Goal: Information Seeking & Learning: Learn about a topic

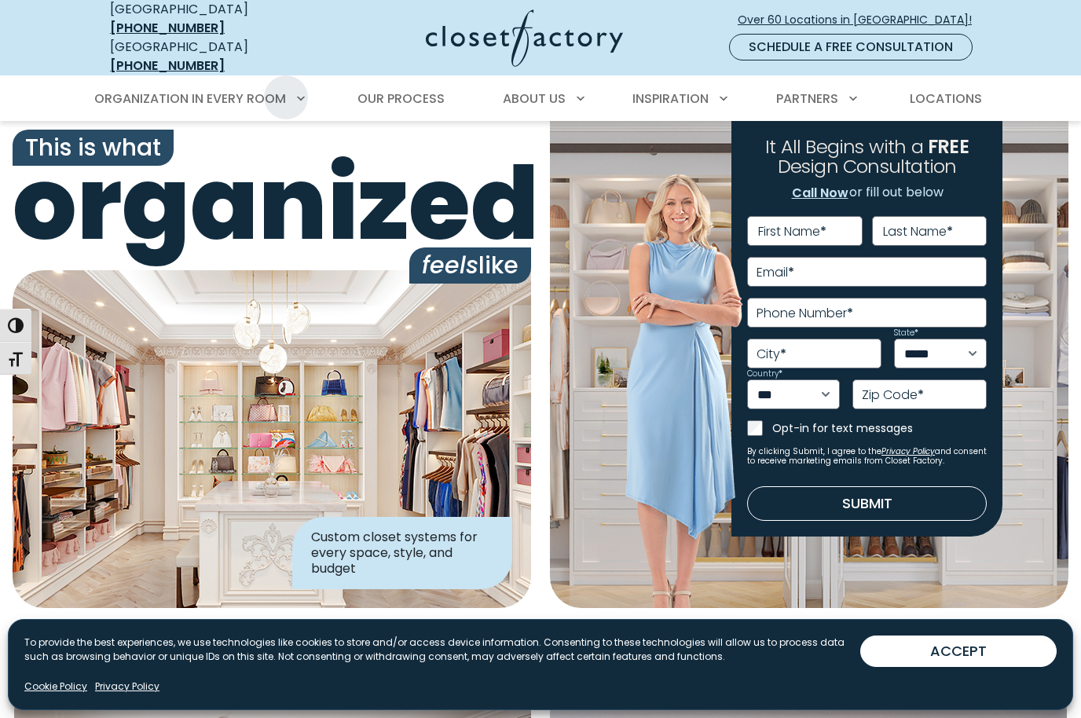
click at [313, 85] on ul "Organization in Every Room Custom Closets Walk-In Closets Reach-In Closets Home…" at bounding box center [540, 99] width 914 height 44
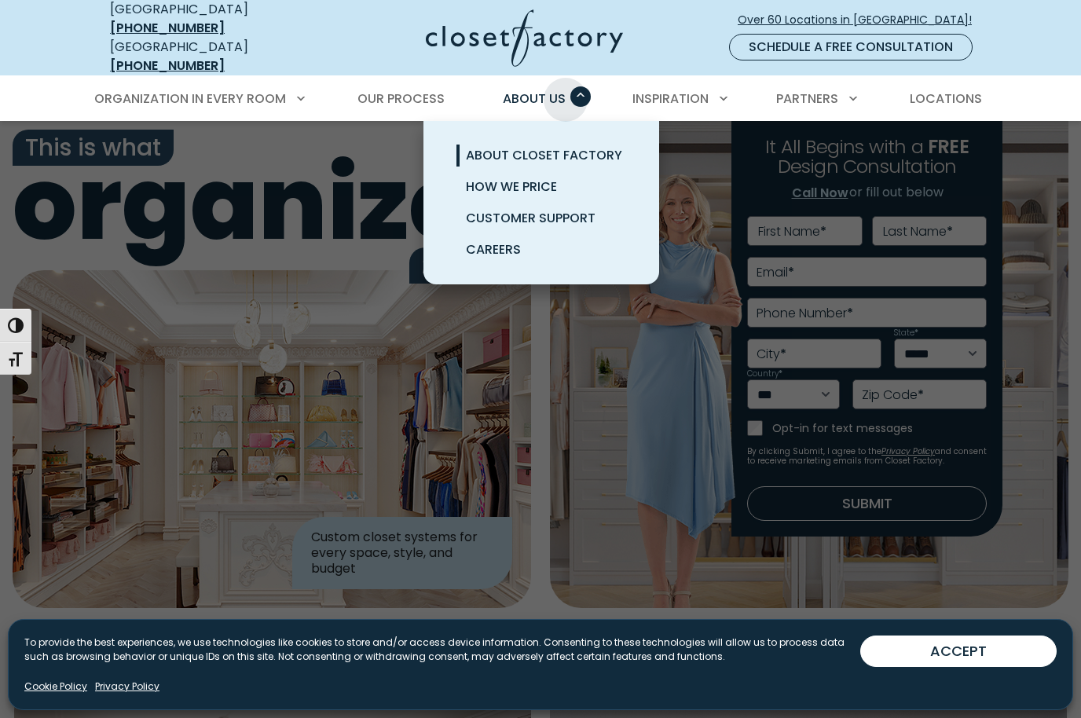
click at [602, 146] on span "About Closet Factory" at bounding box center [544, 155] width 156 height 18
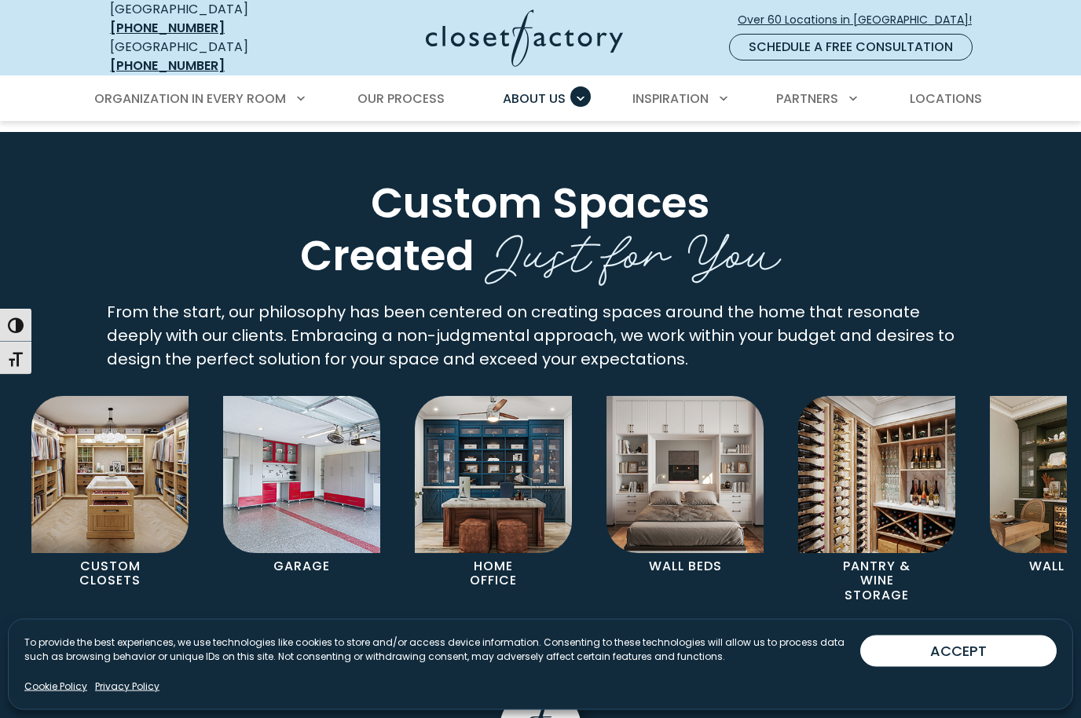
scroll to position [2847, 0]
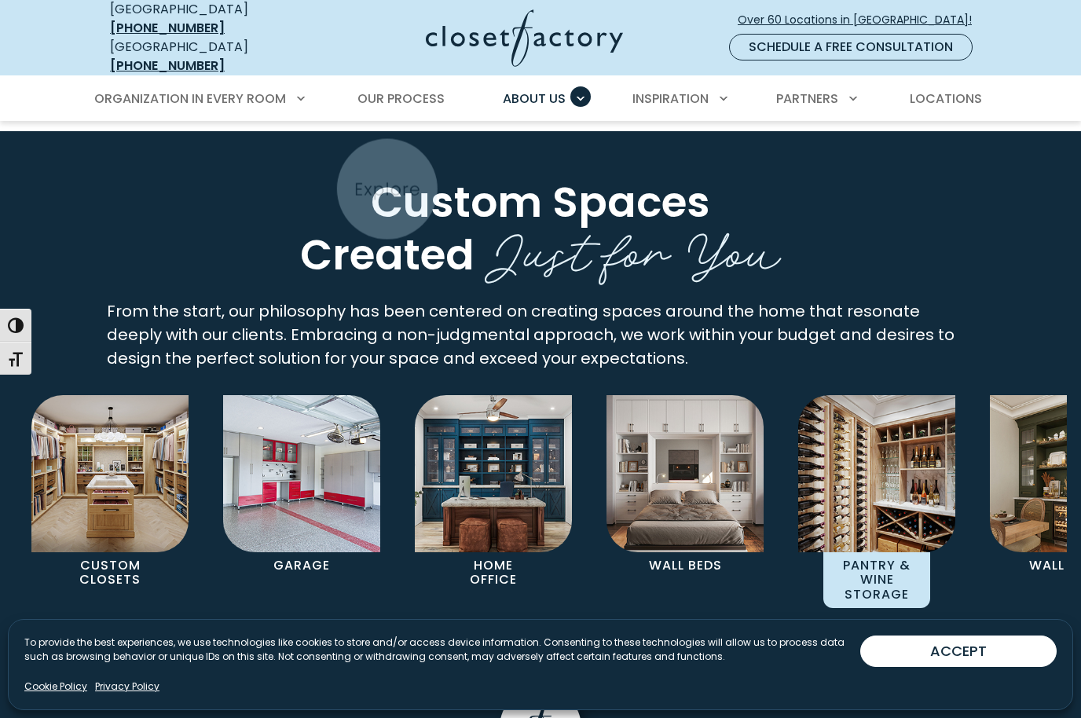
click at [853, 416] on img "Pages Gallery" at bounding box center [876, 473] width 157 height 157
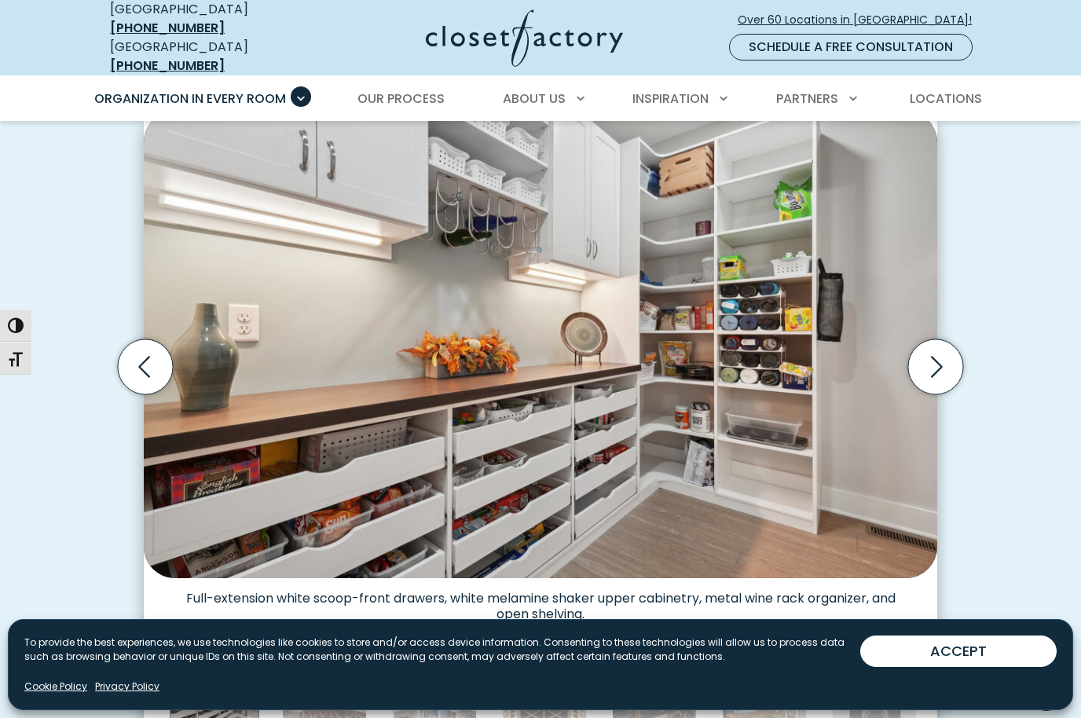
scroll to position [444, 0]
click at [933, 347] on icon "Next slide" at bounding box center [935, 368] width 55 height 55
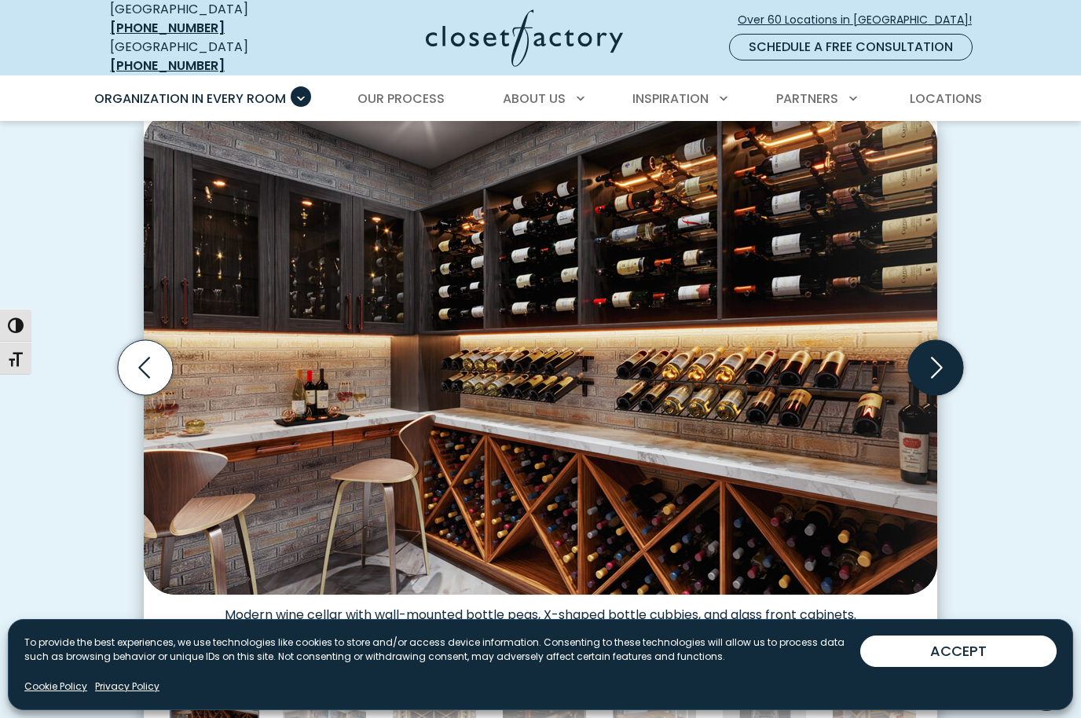
click at [933, 353] on icon "Next slide" at bounding box center [935, 367] width 55 height 55
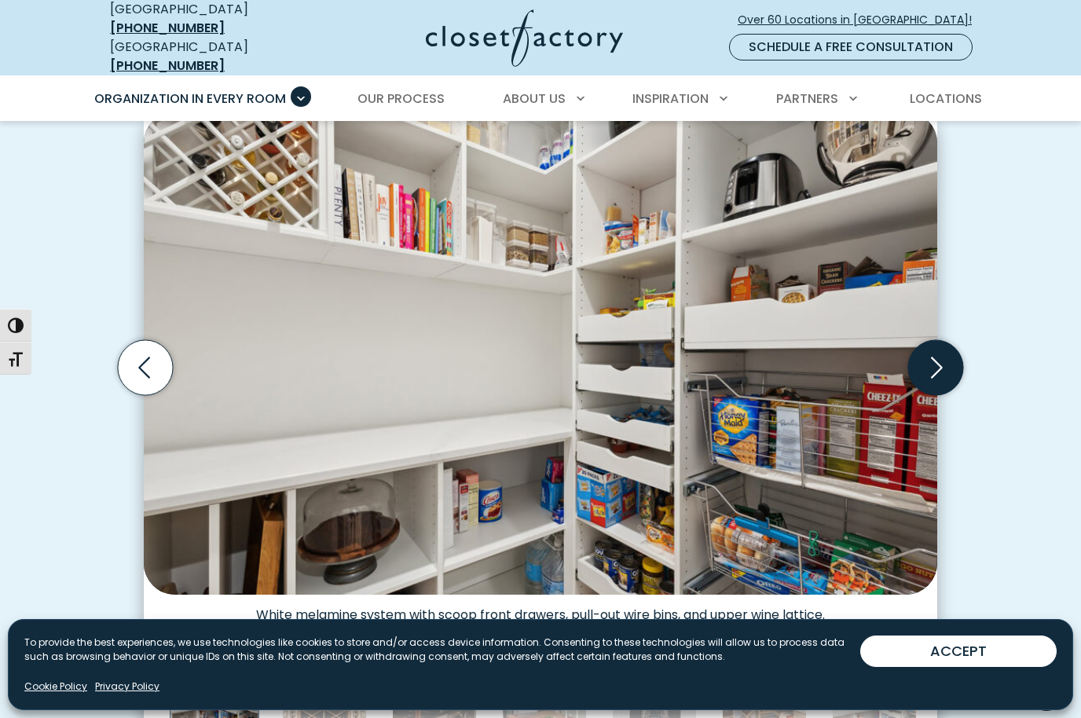
click at [939, 346] on icon "Next slide" at bounding box center [935, 367] width 55 height 55
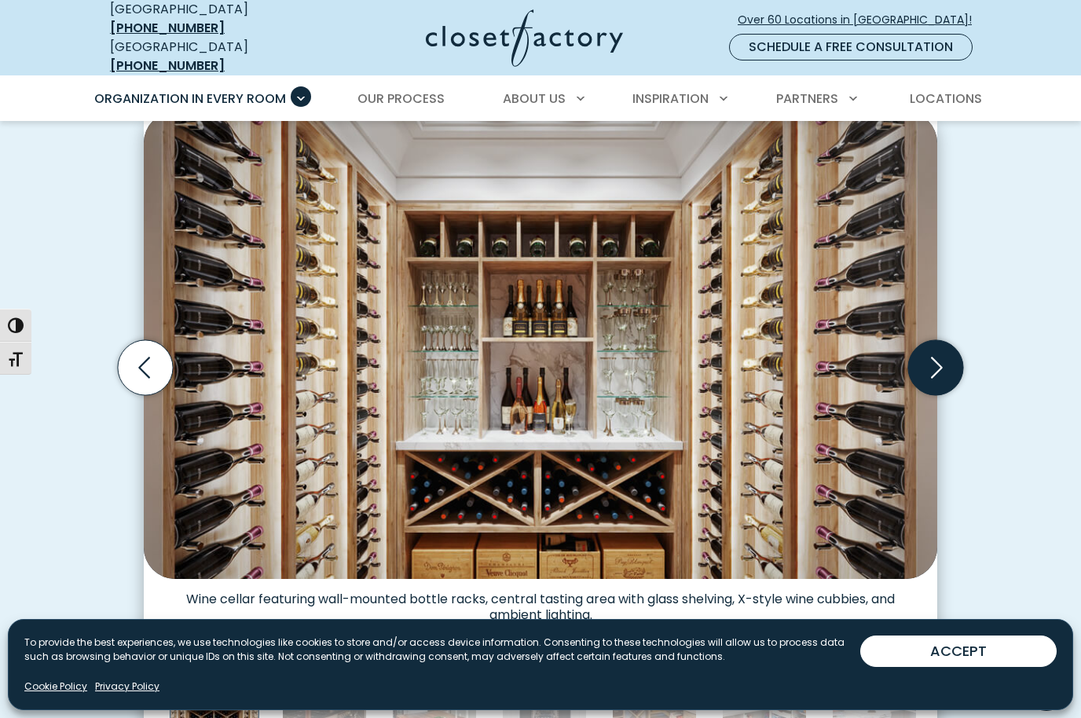
click at [939, 357] on icon "Next slide" at bounding box center [937, 367] width 12 height 21
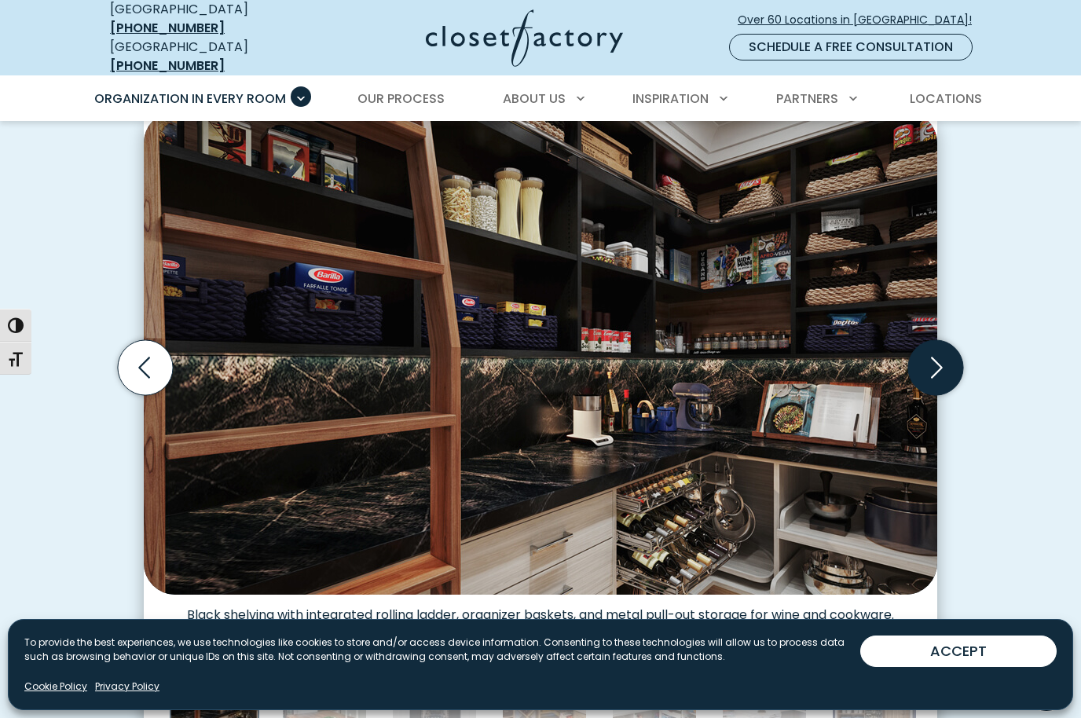
click at [928, 353] on icon "Next slide" at bounding box center [935, 367] width 55 height 55
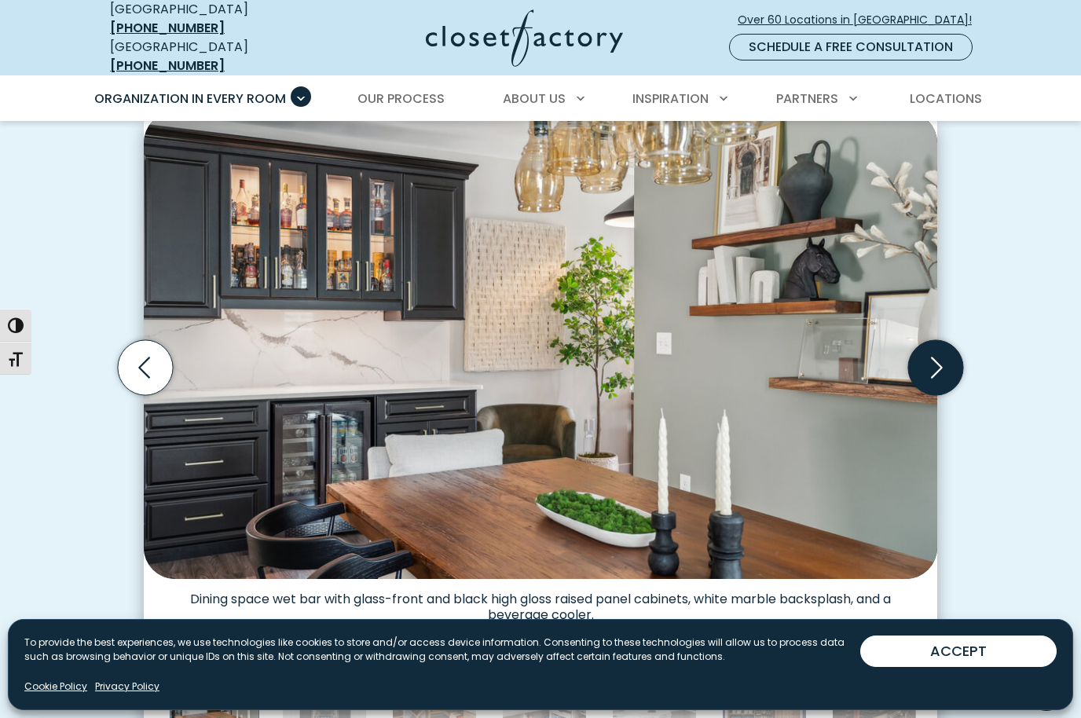
click at [928, 351] on icon "Next slide" at bounding box center [935, 367] width 55 height 55
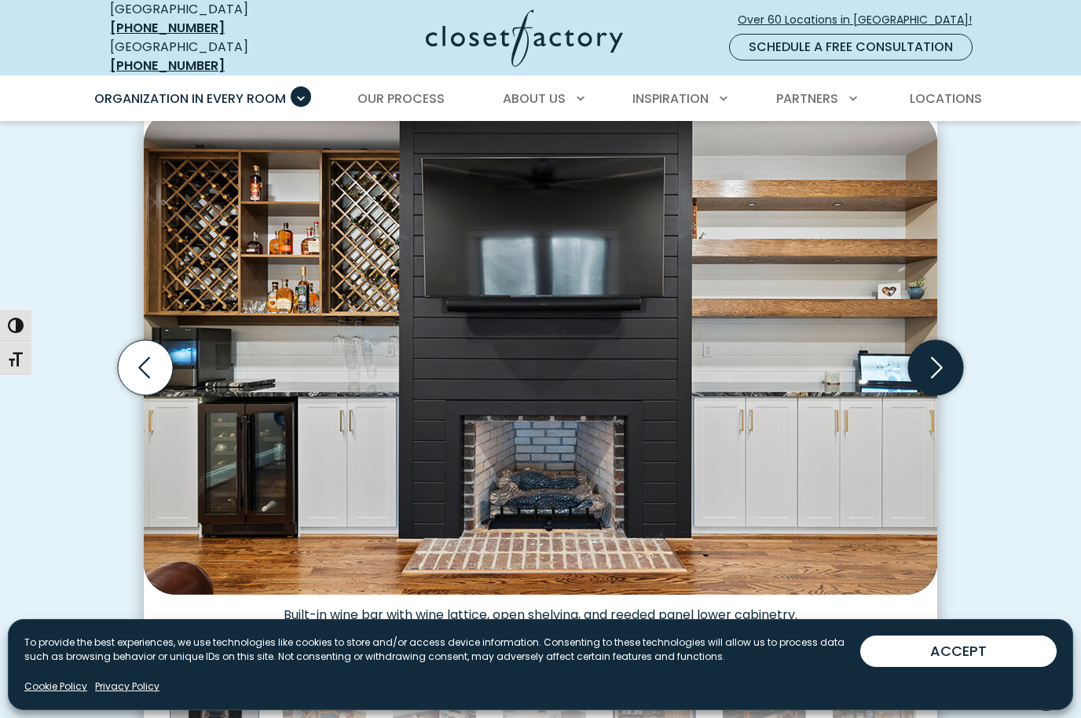
click at [929, 355] on icon "Next slide" at bounding box center [935, 367] width 55 height 55
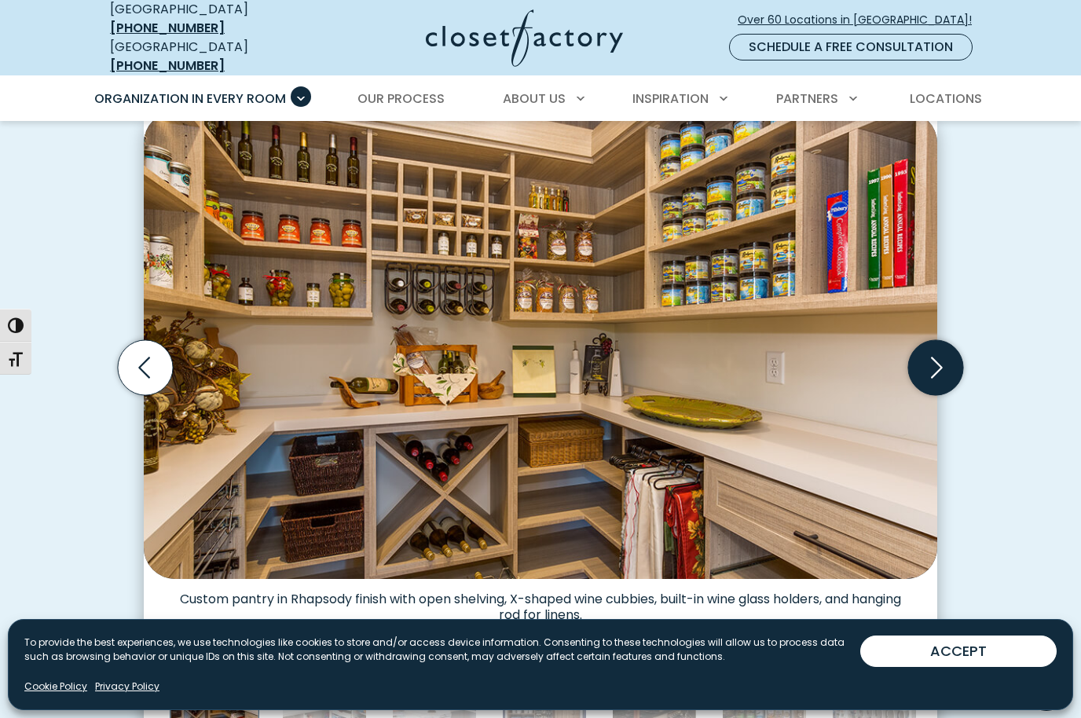
click at [930, 353] on icon "Next slide" at bounding box center [935, 367] width 55 height 55
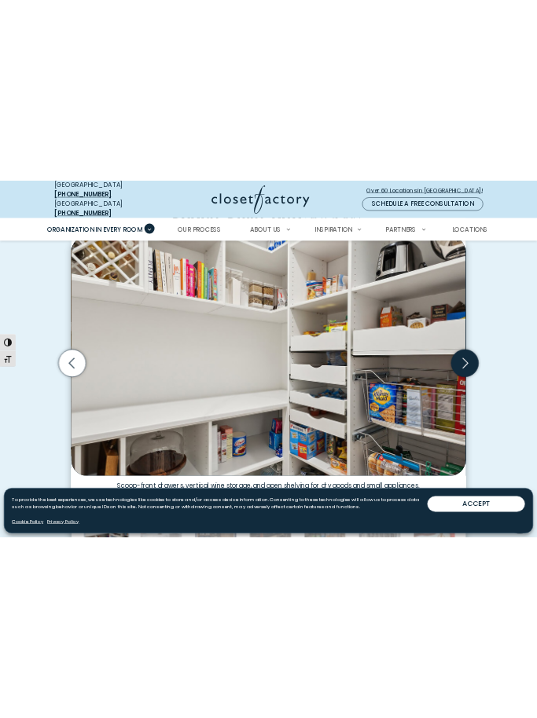
scroll to position [273, 0]
